Goal: Task Accomplishment & Management: Manage account settings

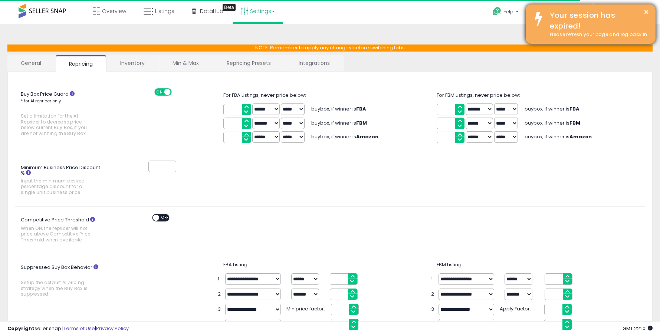
click at [591, 29] on div "Your session has expired!" at bounding box center [597, 20] width 106 height 21
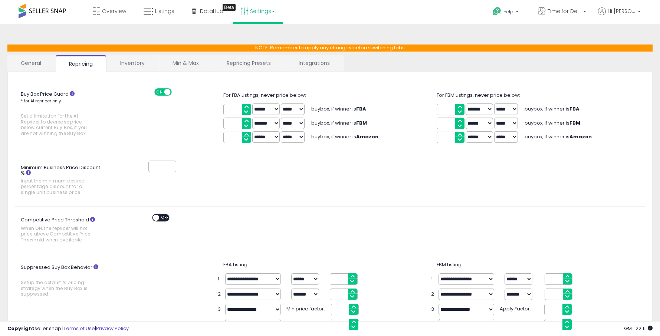
click at [32, 66] on link "General" at bounding box center [30, 63] width 47 height 16
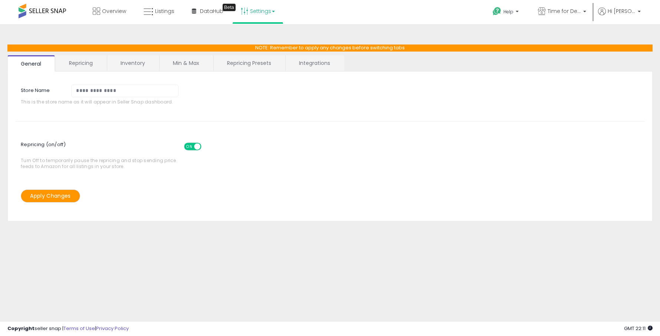
click at [87, 63] on link "Repricing" at bounding box center [81, 63] width 50 height 16
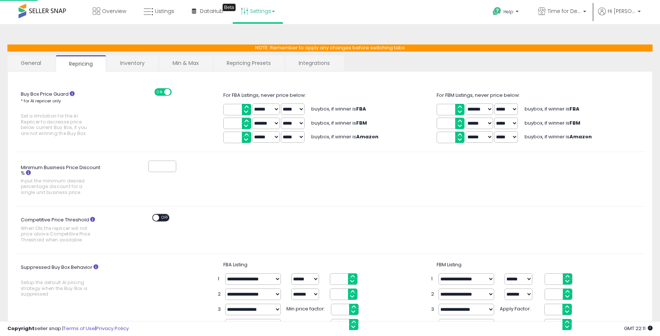
scroll to position [1, 0]
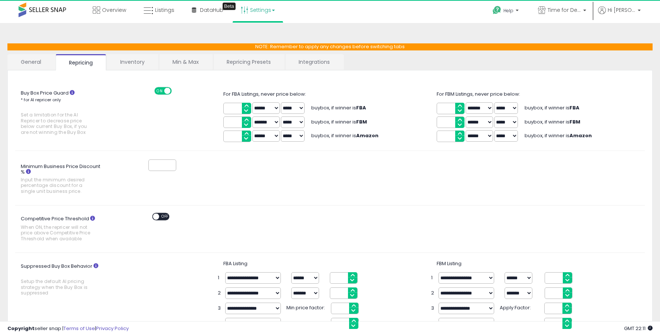
click at [128, 63] on link "Inventory" at bounding box center [132, 62] width 51 height 16
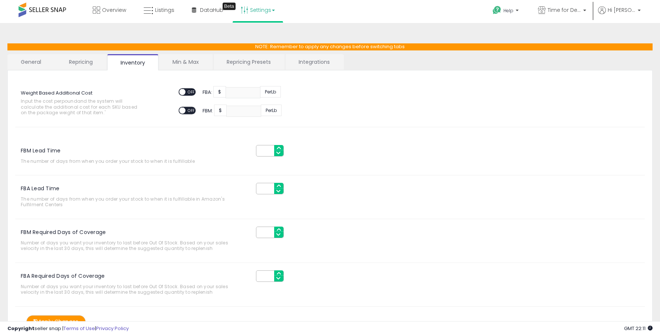
click at [173, 63] on link "Min & Max" at bounding box center [185, 62] width 53 height 16
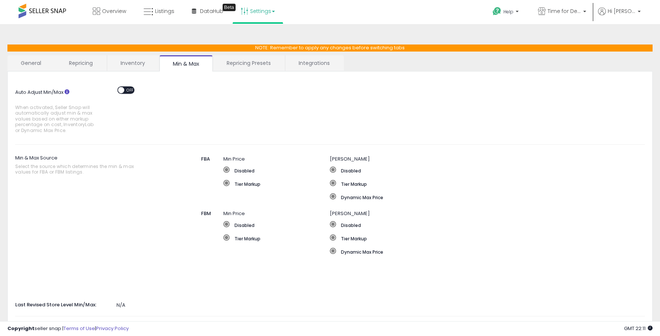
click at [241, 66] on link "Repricing Presets" at bounding box center [248, 63] width 71 height 16
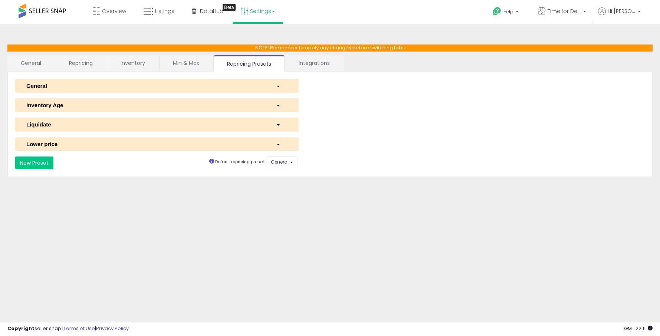
click at [274, 85] on div "button" at bounding box center [281, 86] width 23 height 8
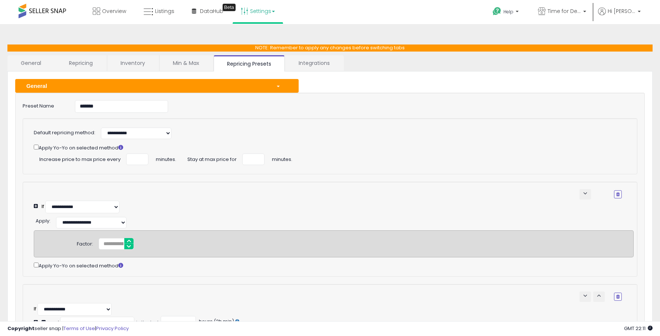
click at [305, 63] on link "Integrations" at bounding box center [314, 63] width 58 height 16
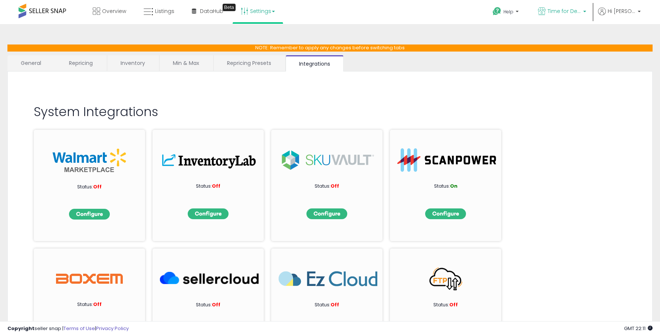
click at [571, 12] on span "Time for Deals" at bounding box center [563, 10] width 33 height 7
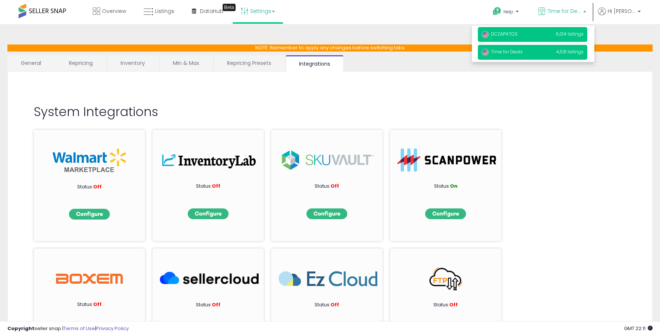
click at [560, 32] on p "DCZAPATOS 6,014 listings" at bounding box center [532, 34] width 109 height 15
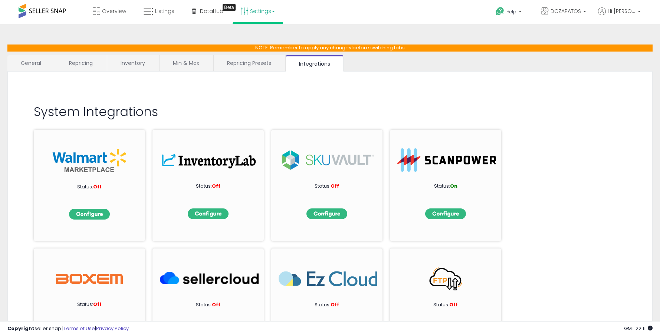
click at [242, 66] on link "Repricing Presets" at bounding box center [249, 63] width 71 height 16
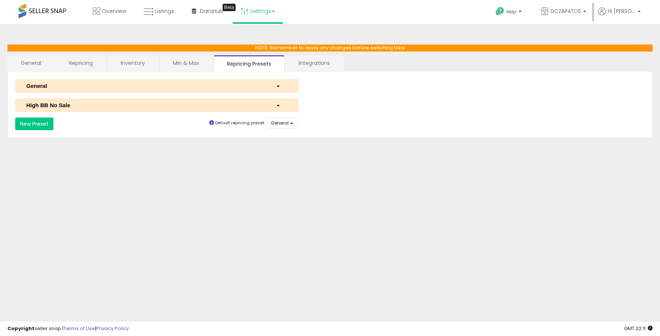
click at [280, 87] on div "button" at bounding box center [281, 86] width 23 height 8
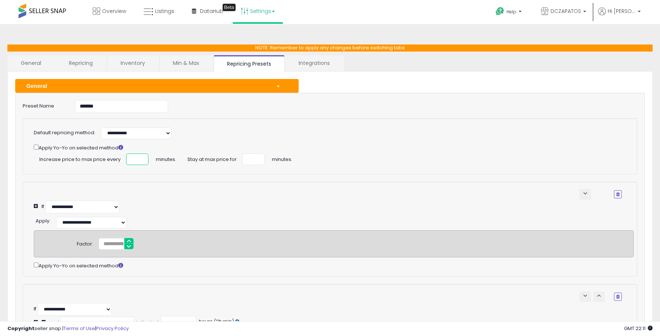
scroll to position [0, 3]
drag, startPoint x: 130, startPoint y: 159, endPoint x: 147, endPoint y: 160, distance: 17.1
click at [147, 160] on input "***" at bounding box center [137, 158] width 22 height 11
click at [384, 158] on div "Increase price to max price every *** minutes. Stay at max price for ** minutes." at bounding box center [328, 158] width 588 height 11
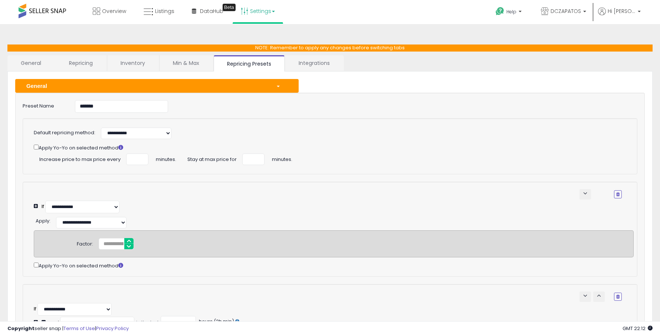
click at [274, 86] on div "button" at bounding box center [281, 86] width 23 height 8
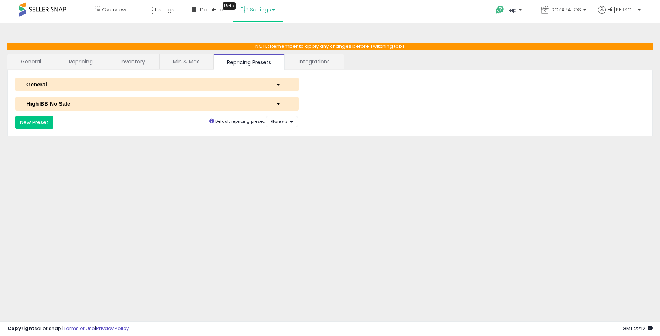
scroll to position [2, 0]
click at [314, 66] on link "Integrations" at bounding box center [314, 61] width 58 height 16
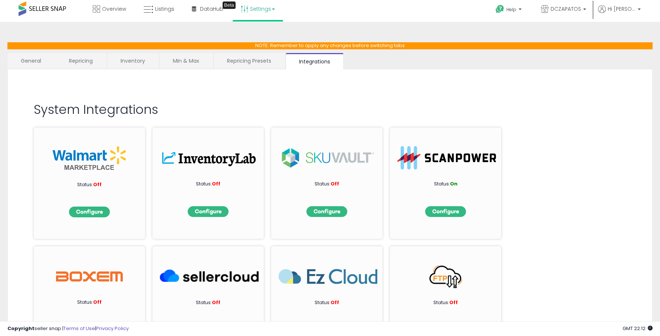
scroll to position [2, 0]
click at [81, 60] on link "Repricing" at bounding box center [81, 61] width 50 height 16
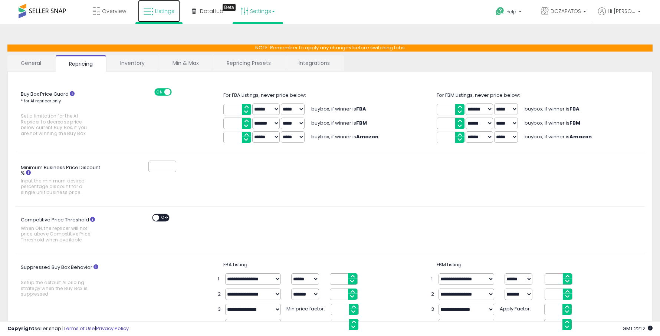
click at [155, 14] on span "Listings" at bounding box center [164, 10] width 19 height 7
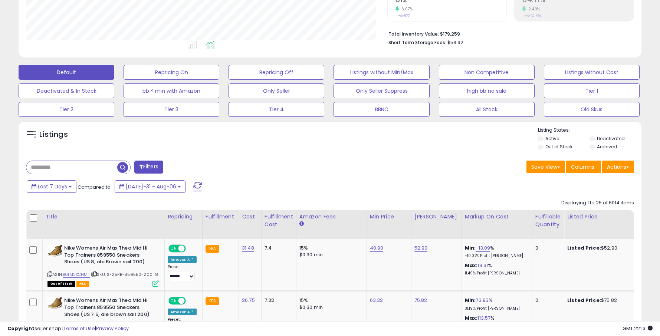
scroll to position [174, 0]
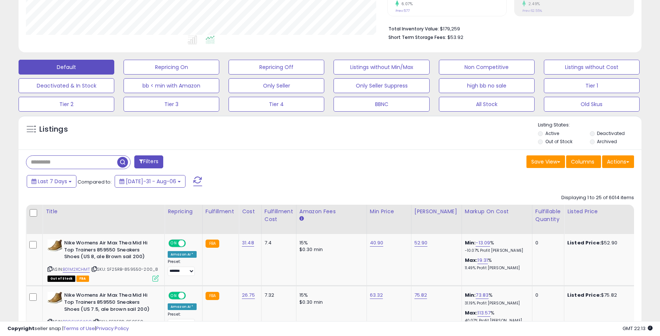
click at [148, 161] on button "Filters" at bounding box center [148, 161] width 29 height 13
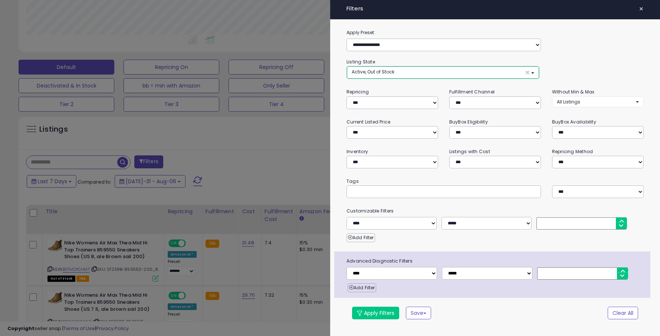
click at [394, 72] on button "Active, Out of Stock ×" at bounding box center [443, 72] width 192 height 12
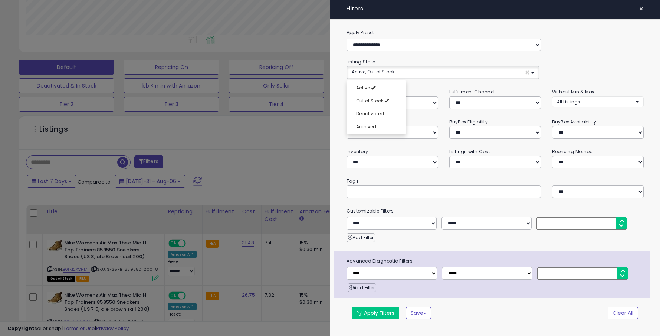
click at [409, 63] on div "**********" at bounding box center [494, 68] width 297 height 21
click at [407, 101] on select "**********" at bounding box center [392, 102] width 92 height 13
click at [429, 133] on select "**********" at bounding box center [392, 132] width 92 height 13
select select "******"
click at [346, 126] on select "**********" at bounding box center [392, 132] width 92 height 13
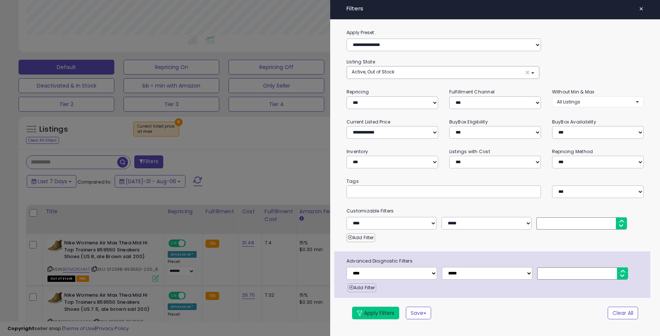
click at [379, 313] on button "Apply Filters" at bounding box center [375, 313] width 47 height 13
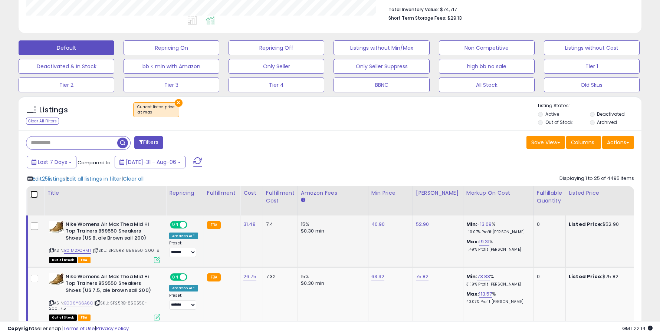
scroll to position [194, 0]
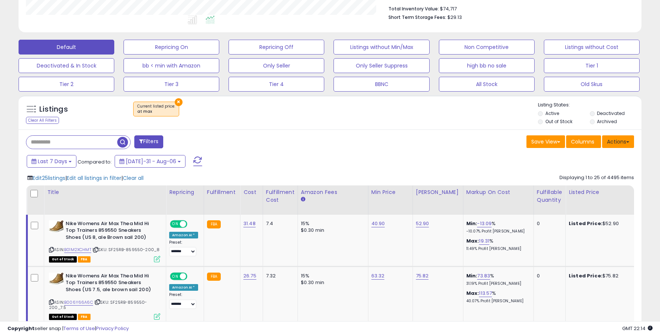
click at [618, 141] on button "Actions" at bounding box center [618, 141] width 32 height 13
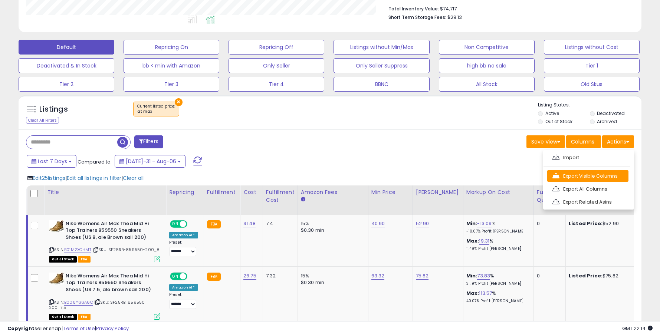
click at [578, 175] on link "Export Visible Columns" at bounding box center [587, 175] width 81 height 11
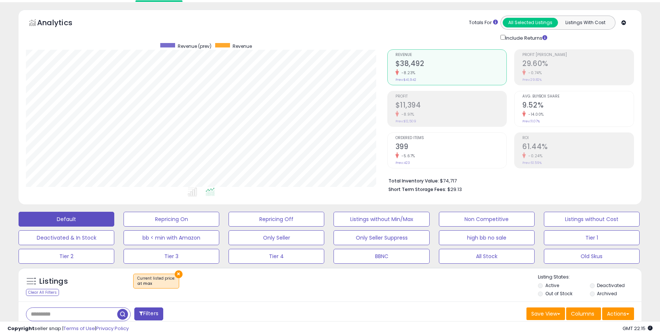
scroll to position [0, 0]
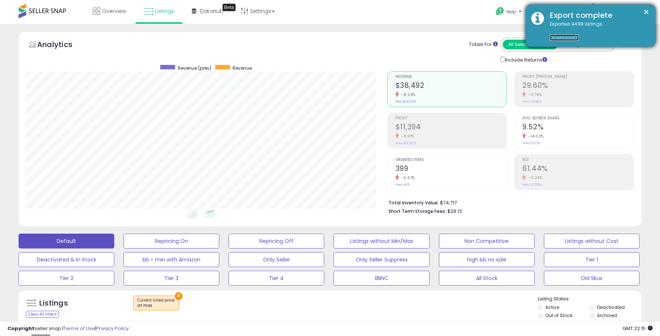
click at [564, 37] on link "Download" at bounding box center [563, 37] width 29 height 6
click at [645, 13] on button "×" at bounding box center [646, 11] width 6 height 9
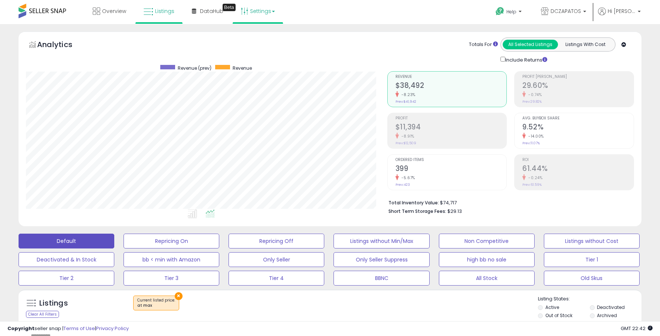
click at [260, 12] on link "Settings" at bounding box center [257, 11] width 45 height 22
click at [257, 39] on link "Store settings" at bounding box center [258, 37] width 33 height 7
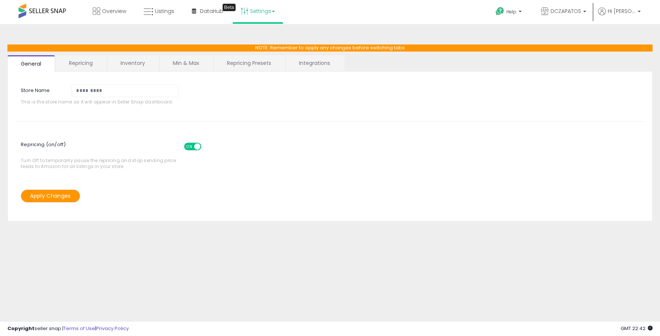
click at [250, 64] on link "Repricing Presets" at bounding box center [249, 63] width 71 height 16
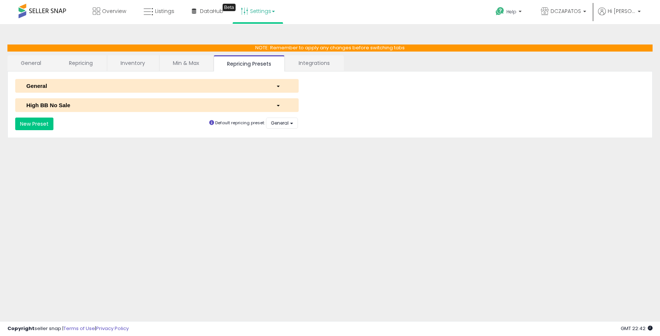
click at [74, 65] on link "Repricing" at bounding box center [81, 63] width 50 height 16
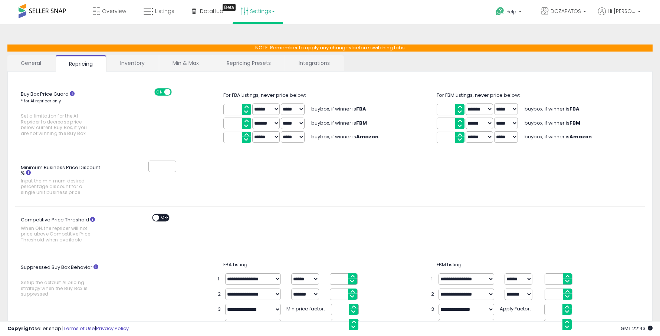
click at [230, 123] on input "*" at bounding box center [237, 123] width 28 height 11
click at [267, 124] on select "****** *******" at bounding box center [265, 123] width 27 height 11
select select "******"
click at [252, 118] on select "****** *******" at bounding box center [265, 123] width 27 height 11
drag, startPoint x: 232, startPoint y: 125, endPoint x: 221, endPoint y: 125, distance: 11.1
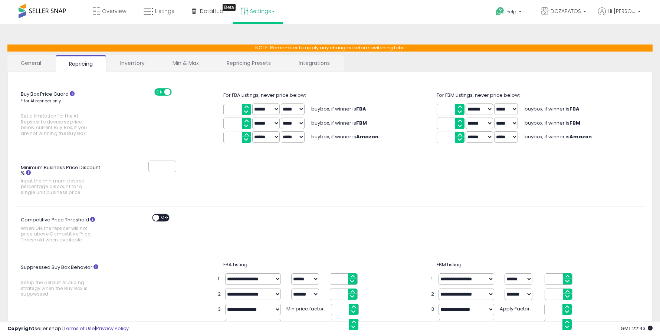
click at [221, 125] on div "Buy Box Price Guard * for AI repricer only Set a limitation for the AI Repricer…" at bounding box center [330, 116] width 640 height 56
type input "*"
click at [209, 123] on div "Buy Box Price Guard * for AI repricer only Set a limitation for the AI Repricer…" at bounding box center [330, 116] width 640 height 56
drag, startPoint x: 230, startPoint y: 109, endPoint x: 218, endPoint y: 109, distance: 11.9
click at [218, 109] on div "Buy Box Price Guard * for AI repricer only Set a limitation for the AI Repricer…" at bounding box center [330, 116] width 640 height 56
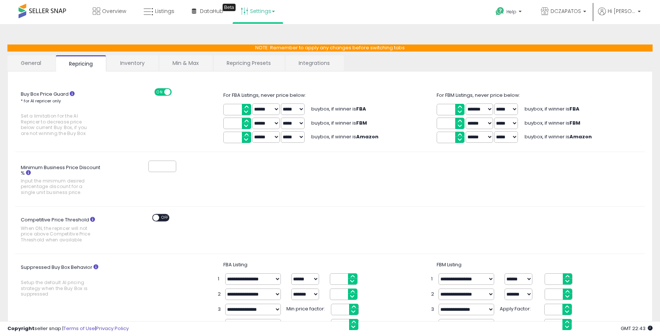
type input "****"
click at [209, 108] on div "Buy Box Price Guard * for AI repricer only Set a limitation for the AI Repricer…" at bounding box center [330, 116] width 640 height 56
click at [191, 214] on div "Minimum Business Price Discount % Input the minimum desired percentage discount…" at bounding box center [330, 230] width 640 height 32
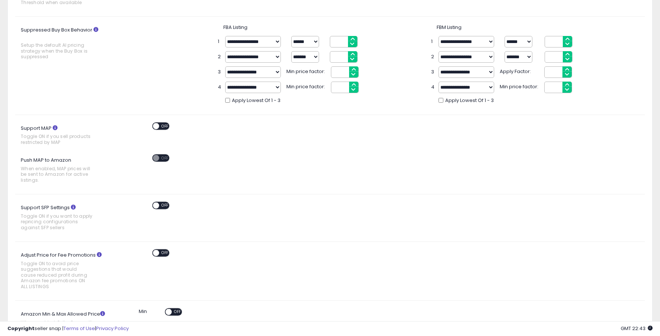
scroll to position [333, 0]
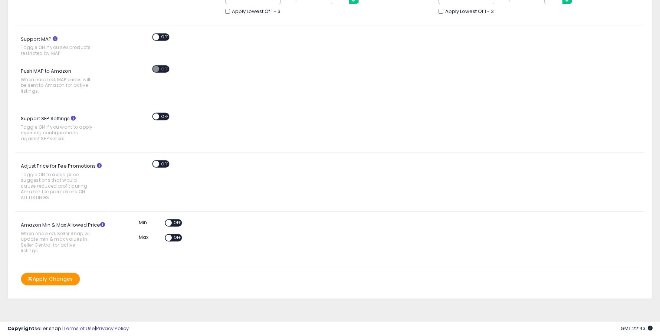
click at [65, 279] on button "Apply Changes" at bounding box center [50, 278] width 59 height 13
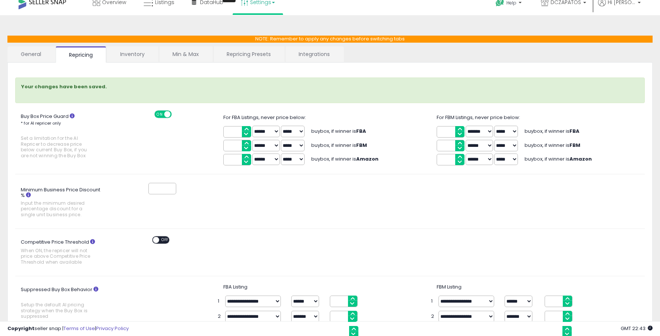
scroll to position [0, 0]
